Goal: Navigation & Orientation: Understand site structure

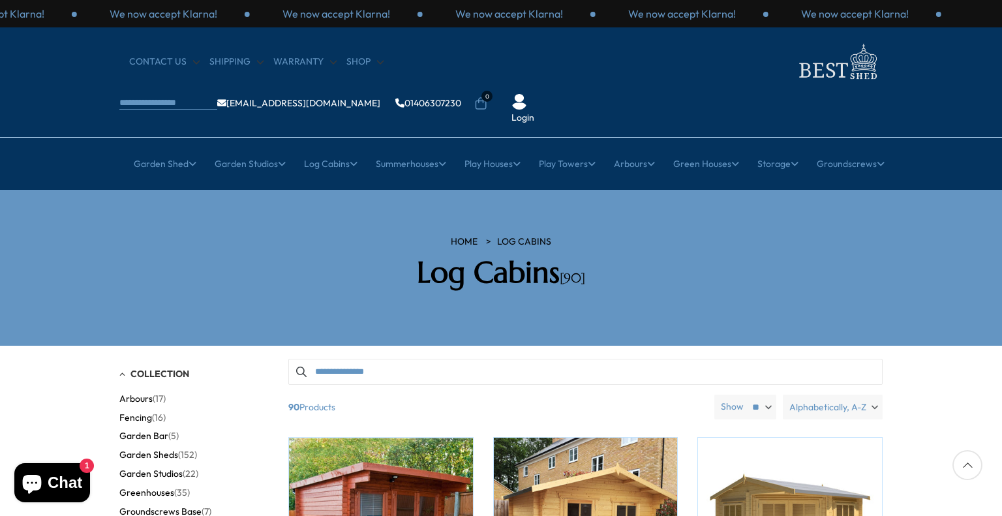
click at [943, 147] on nav "× Garden Shed Garden Sheds All Sheds Wooden Sheds Cheap Sheds" at bounding box center [501, 163] width 1044 height 33
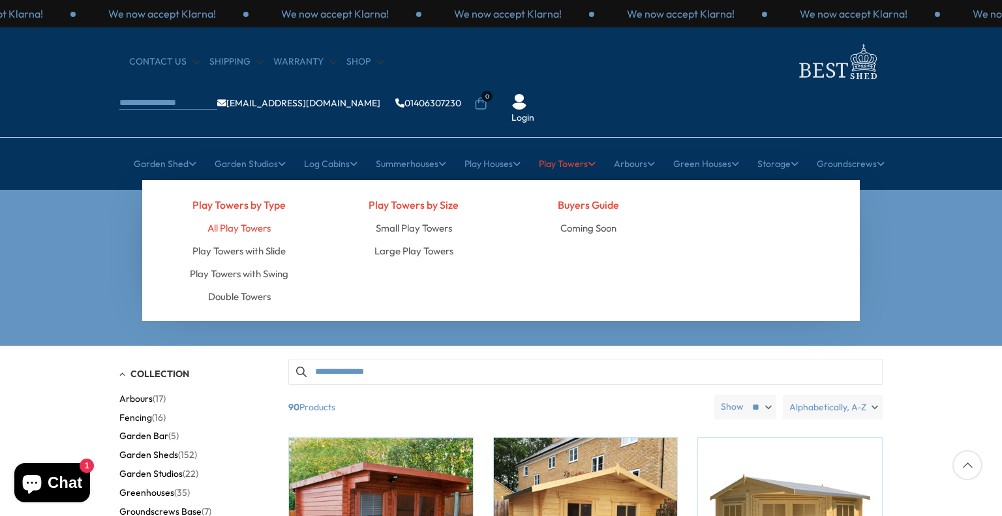
click at [238, 217] on link "All Play Towers" at bounding box center [238, 228] width 63 height 23
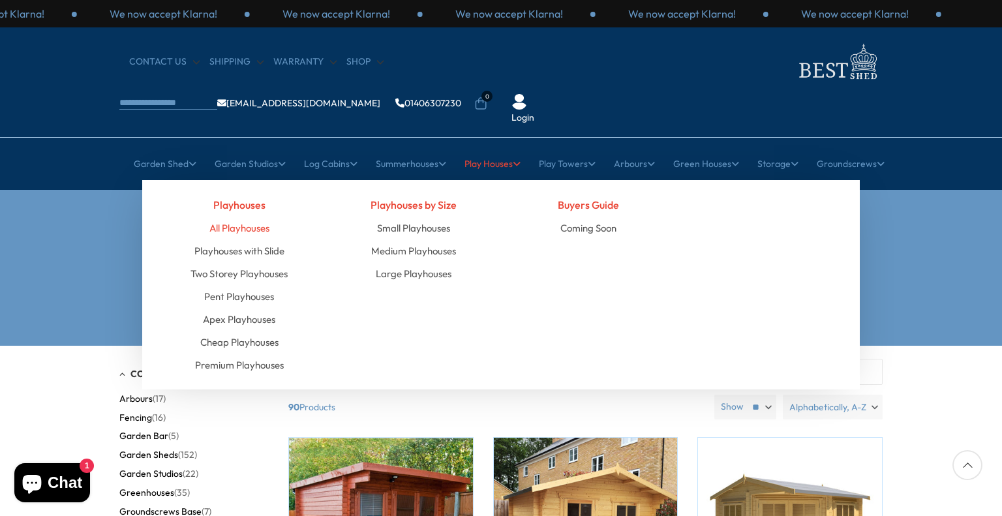
click at [230, 217] on link "All Playhouses" at bounding box center [239, 228] width 60 height 23
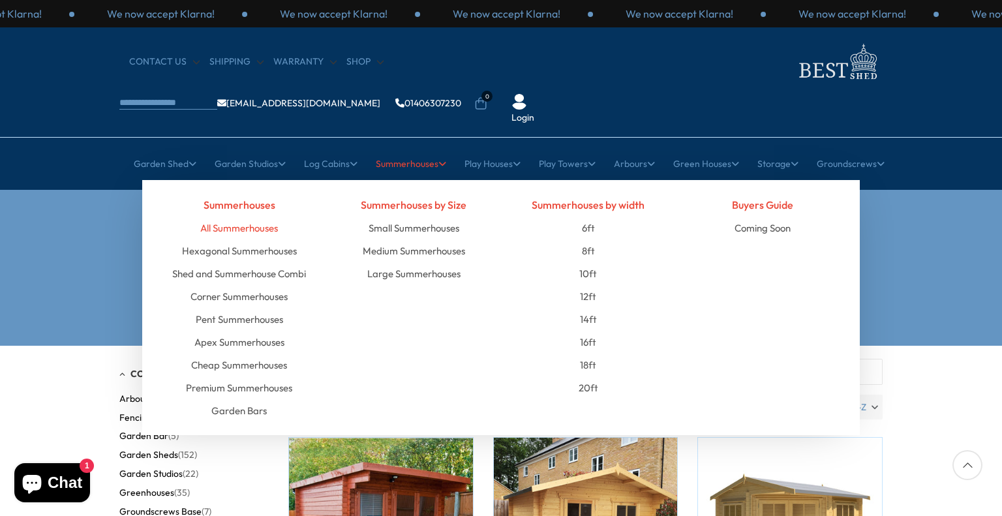
click at [254, 217] on link "All Summerhouses" at bounding box center [239, 228] width 78 height 23
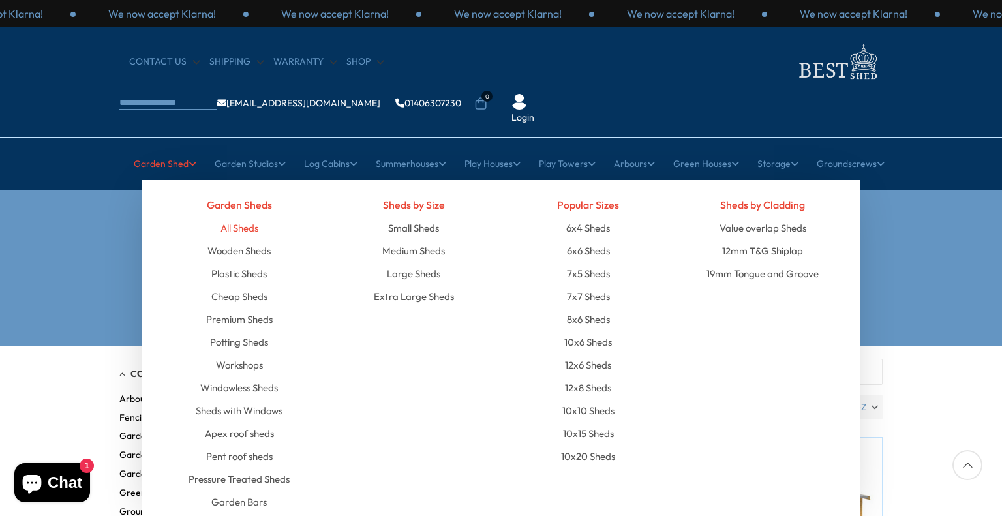
click at [247, 217] on link "All Sheds" at bounding box center [240, 228] width 38 height 23
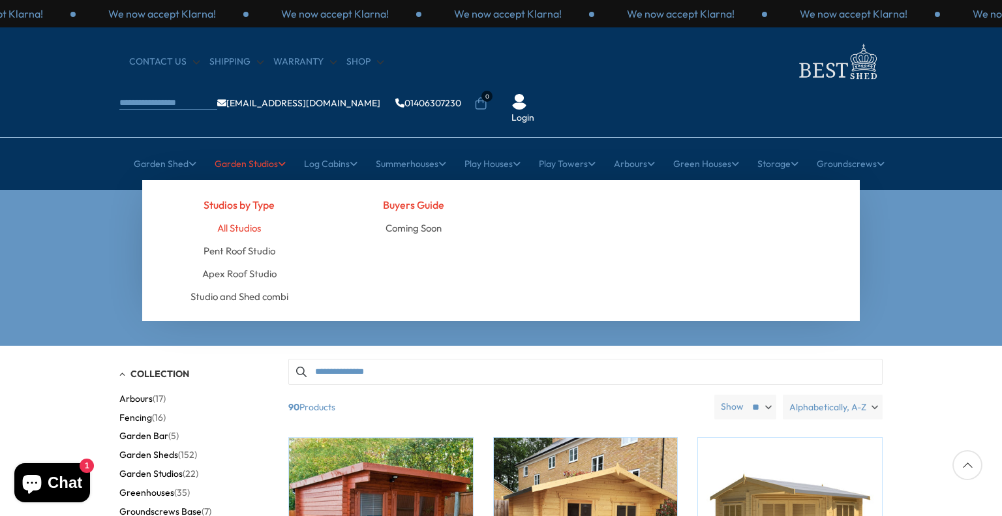
click at [249, 217] on link "All Studios" at bounding box center [239, 228] width 44 height 23
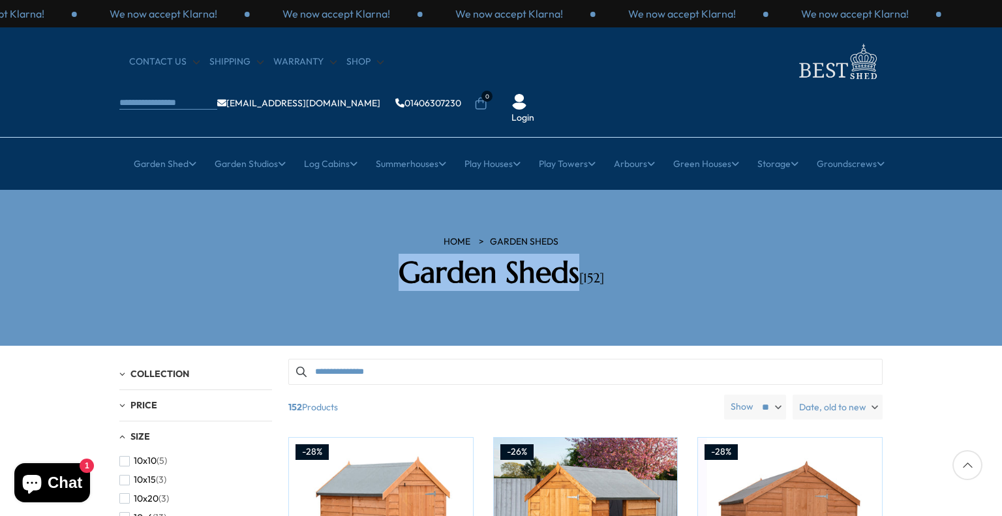
drag, startPoint x: 578, startPoint y: 237, endPoint x: 399, endPoint y: 239, distance: 178.8
click at [399, 255] on h2 "Garden Sheds [152]" at bounding box center [501, 272] width 372 height 35
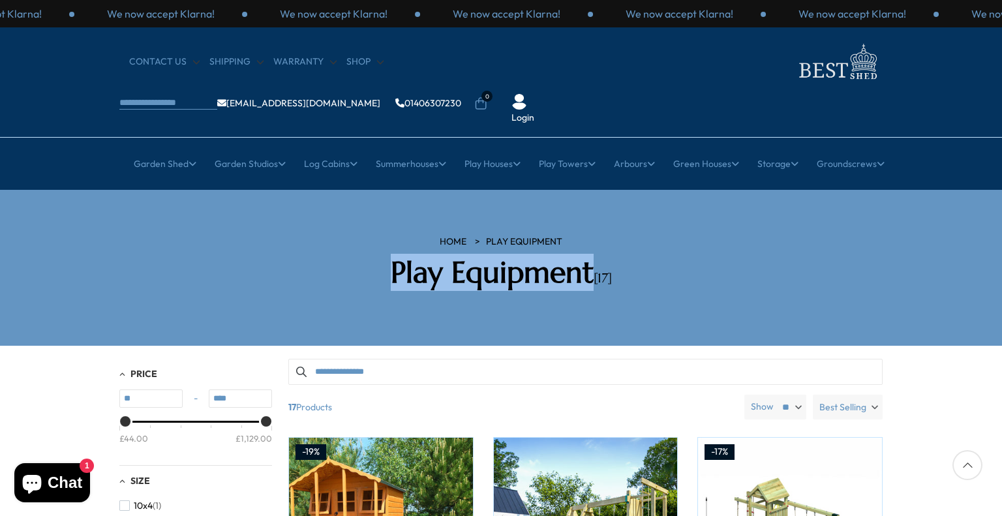
drag, startPoint x: 349, startPoint y: 228, endPoint x: 589, endPoint y: 221, distance: 239.6
click at [589, 255] on h2 "Play Equipment [17]" at bounding box center [501, 272] width 372 height 35
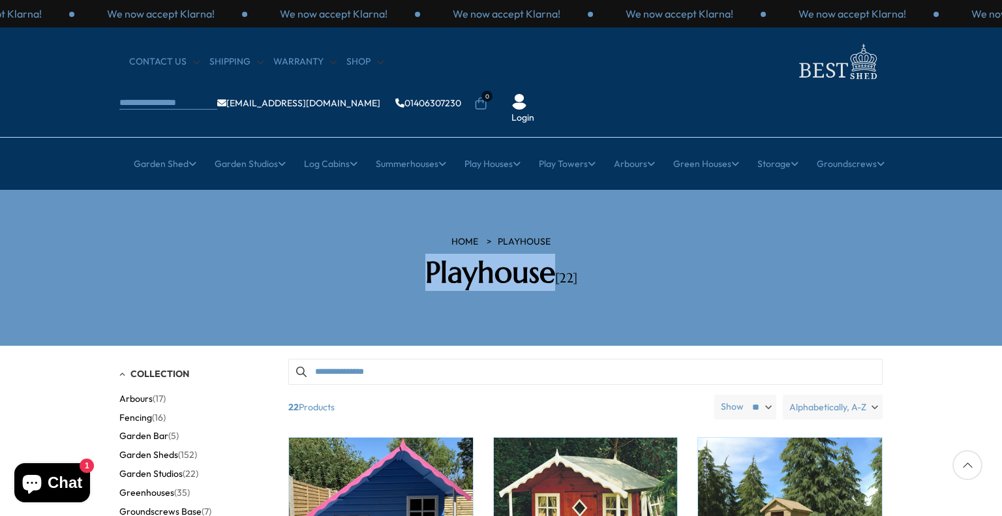
drag, startPoint x: 553, startPoint y: 233, endPoint x: 426, endPoint y: 244, distance: 127.1
click at [426, 255] on h2 "Playhouse [22]" at bounding box center [501, 272] width 372 height 35
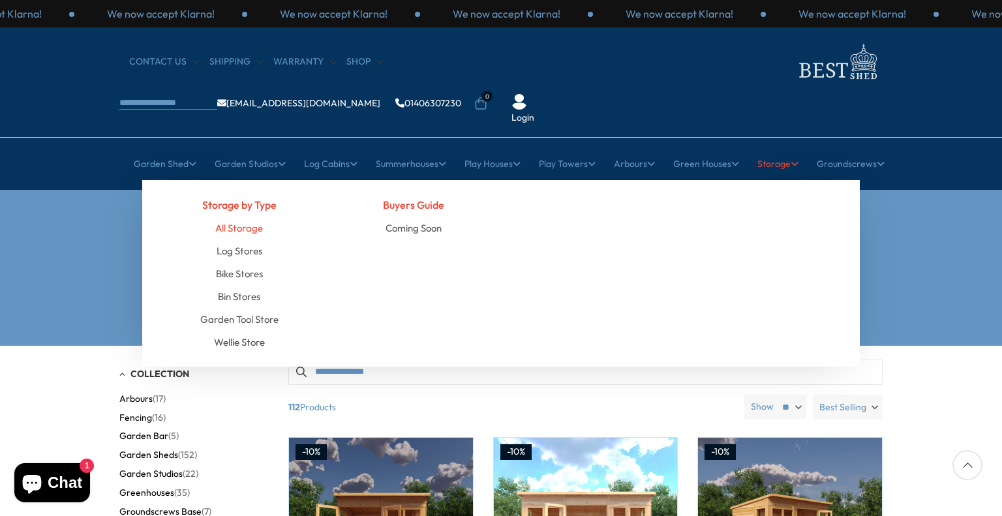
click at [243, 217] on link "All Storage" at bounding box center [239, 228] width 48 height 23
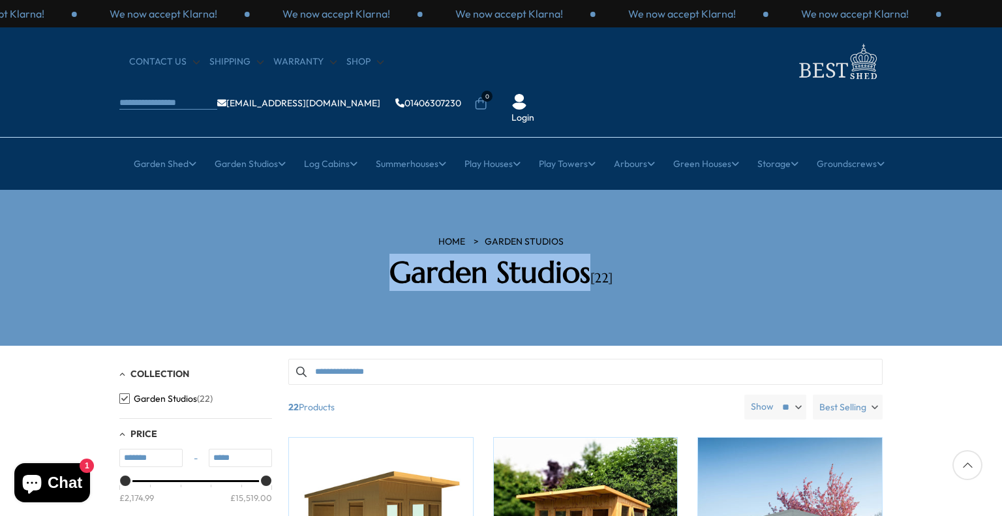
drag, startPoint x: 585, startPoint y: 237, endPoint x: 368, endPoint y: 234, distance: 217.3
click at [368, 255] on h2 "Garden Studios [22]" at bounding box center [501, 272] width 372 height 35
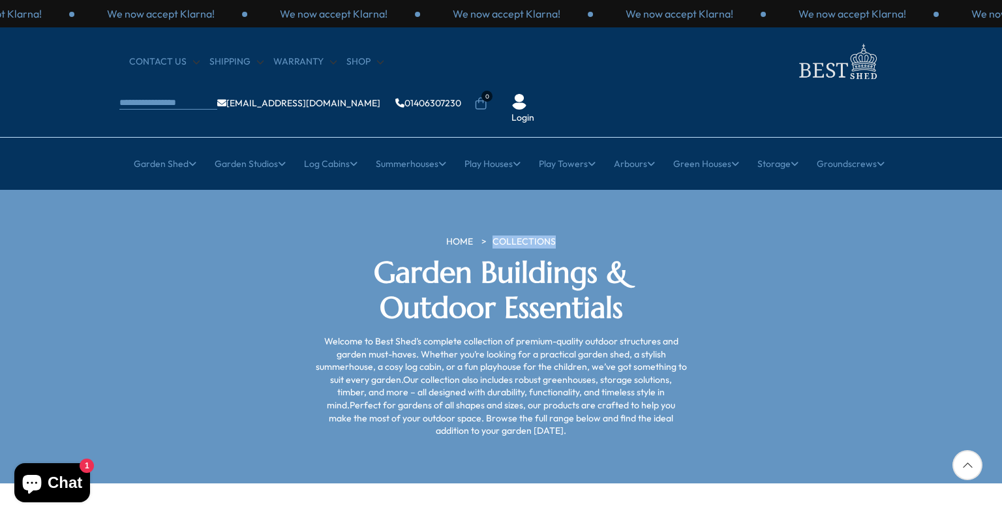
drag, startPoint x: 559, startPoint y: 198, endPoint x: 495, endPoint y: 203, distance: 63.5
click at [495, 236] on ul "HOME COLLECTIONS" at bounding box center [501, 242] width 372 height 13
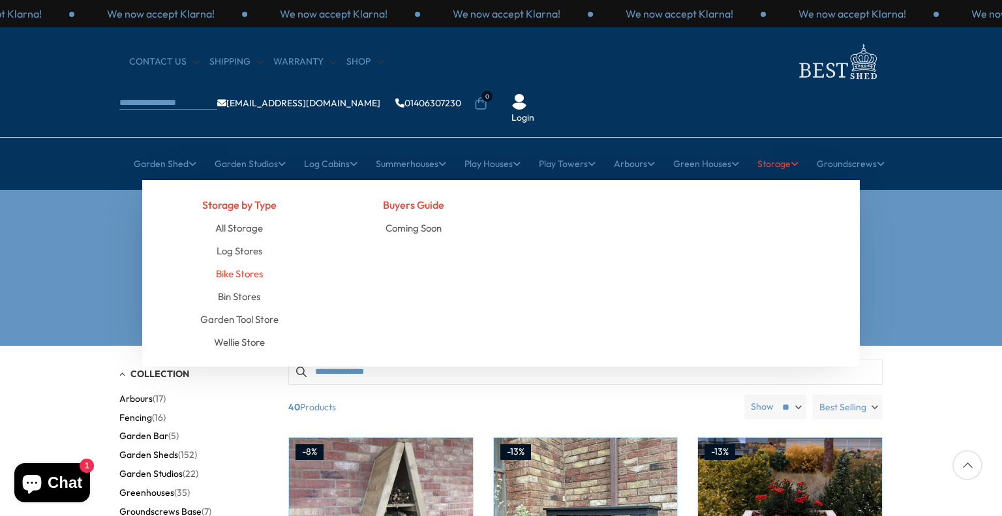
click at [245, 262] on link "Bike Stores" at bounding box center [239, 273] width 47 height 23
